Goal: Go to known website: Access a specific website the user already knows

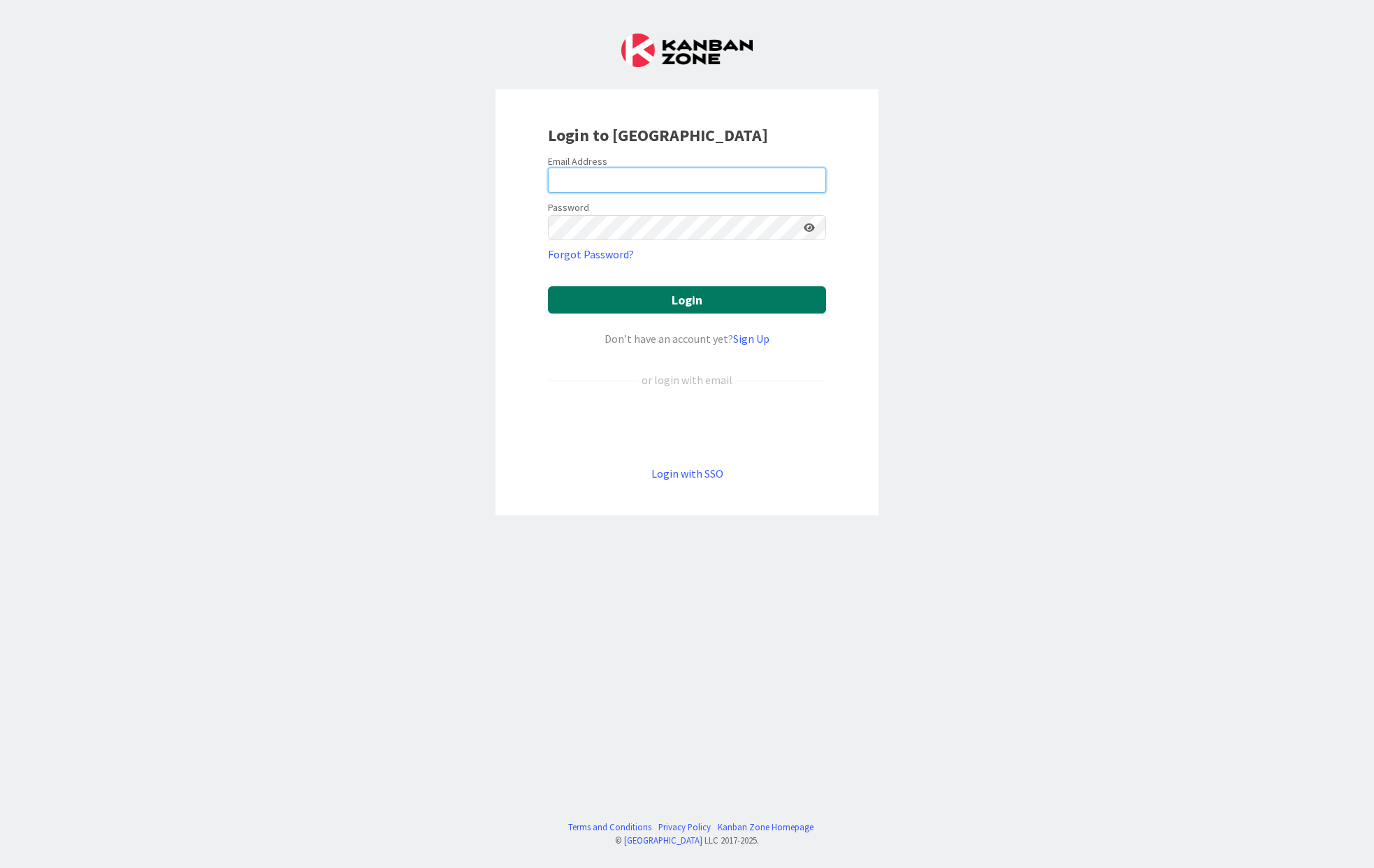
type input "[PERSON_NAME][EMAIL_ADDRESS][PERSON_NAME][DOMAIN_NAME]"
click at [631, 309] on button "Login" at bounding box center [686, 300] width 278 height 27
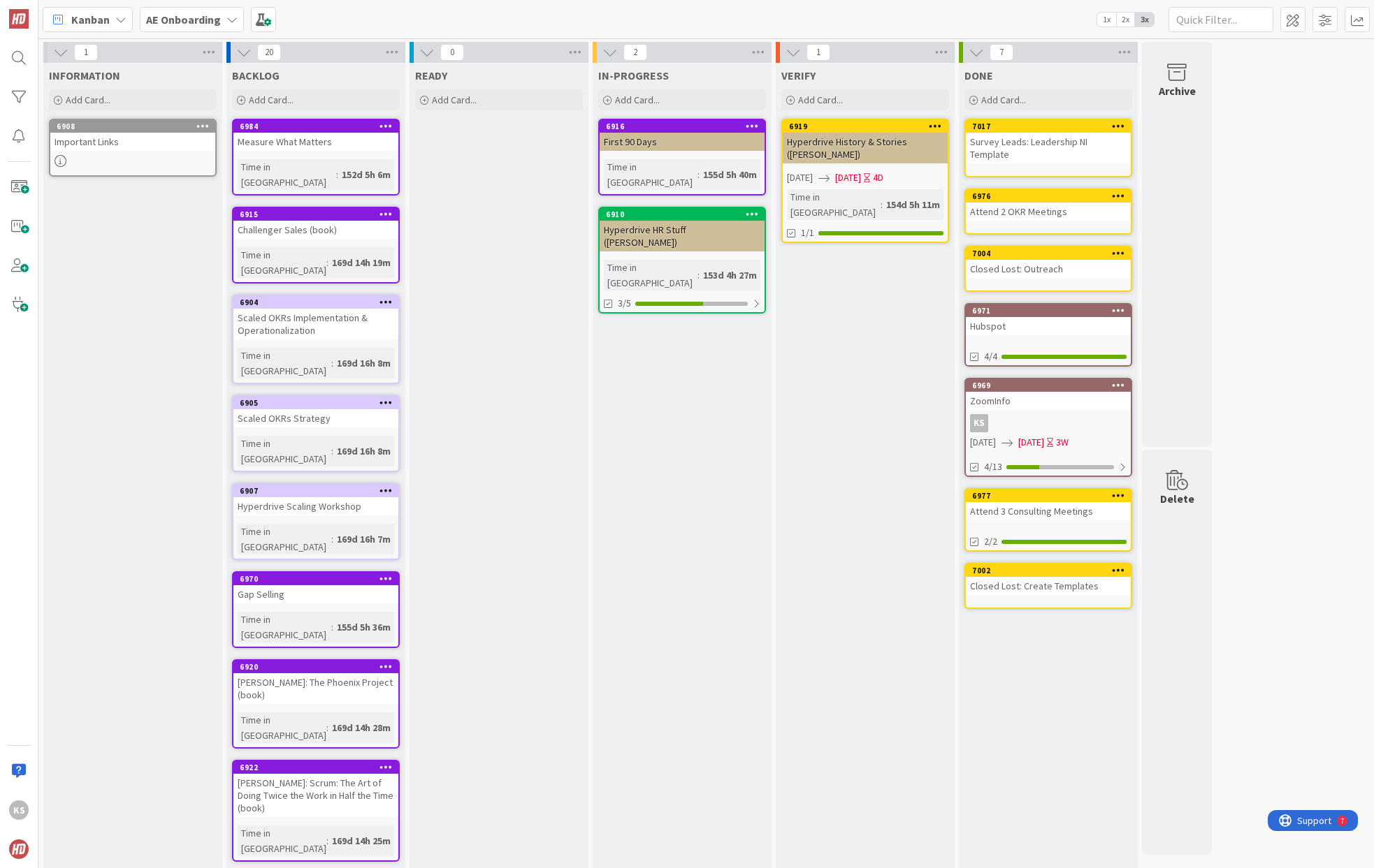
click at [101, 24] on span "Kanban" at bounding box center [90, 19] width 39 height 17
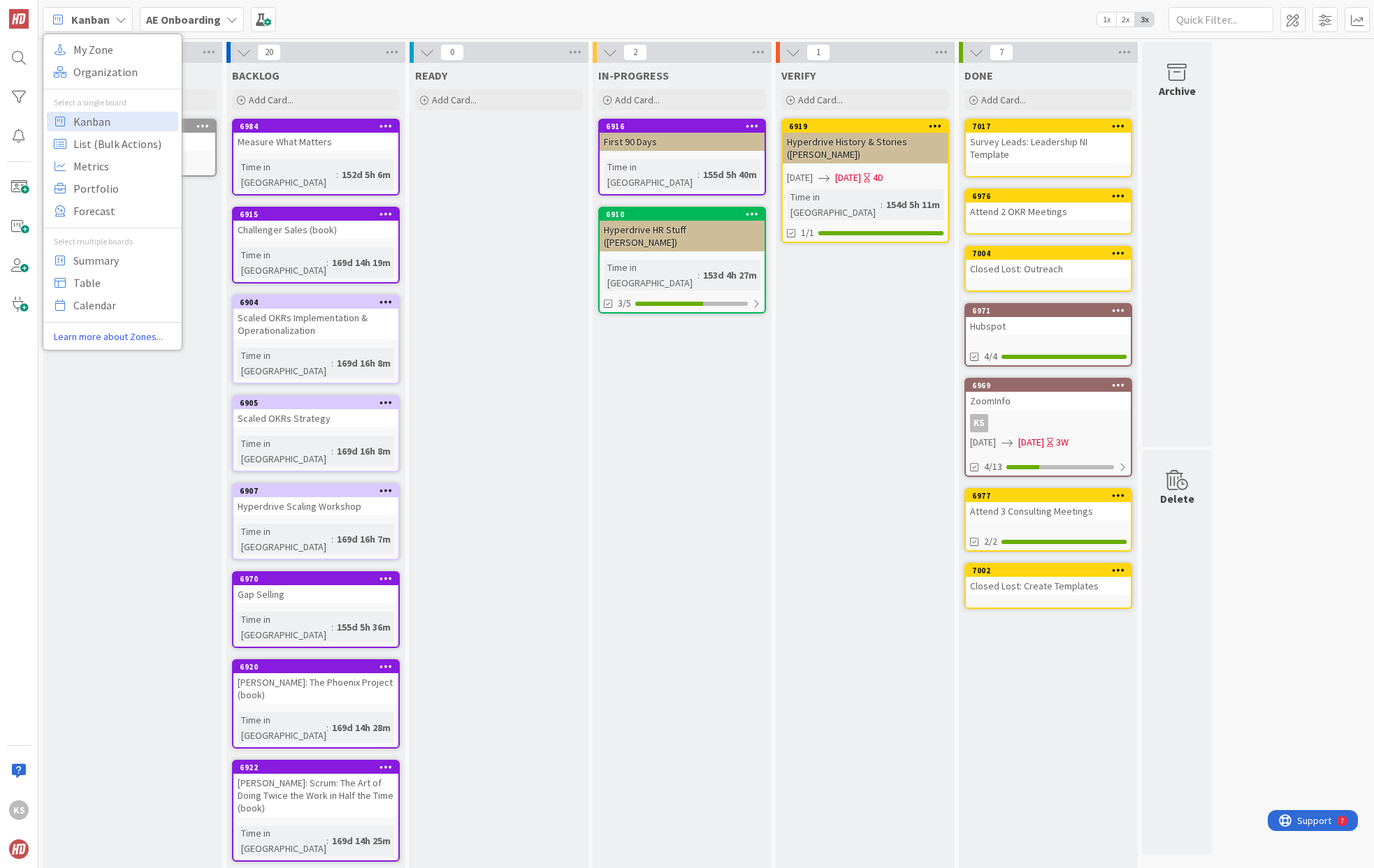
click at [139, 25] on div "AE Onboarding" at bounding box center [191, 19] width 104 height 25
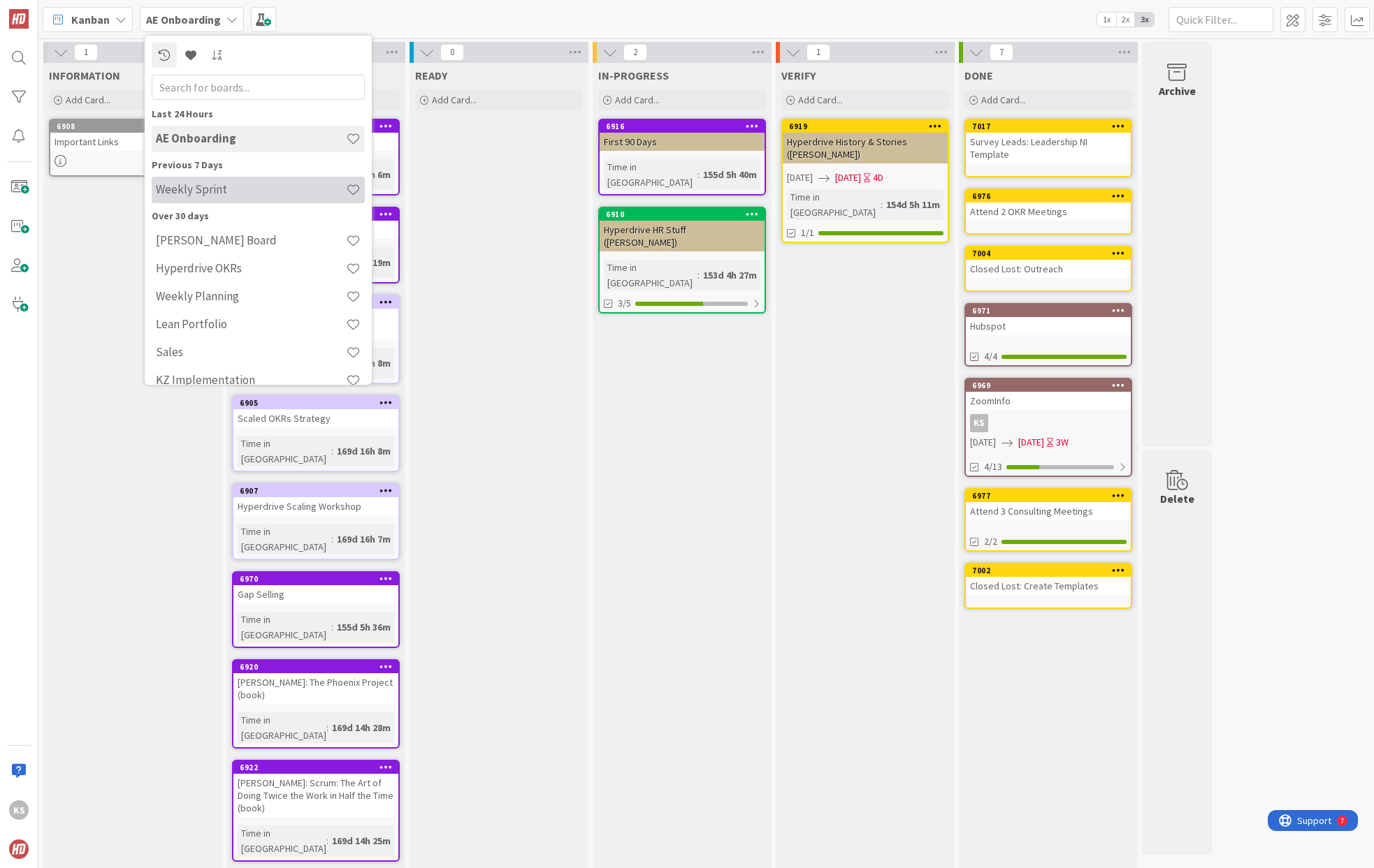
click at [225, 186] on h4 "Weekly Sprint" at bounding box center [251, 189] width 190 height 14
